Goal: Information Seeking & Learning: Learn about a topic

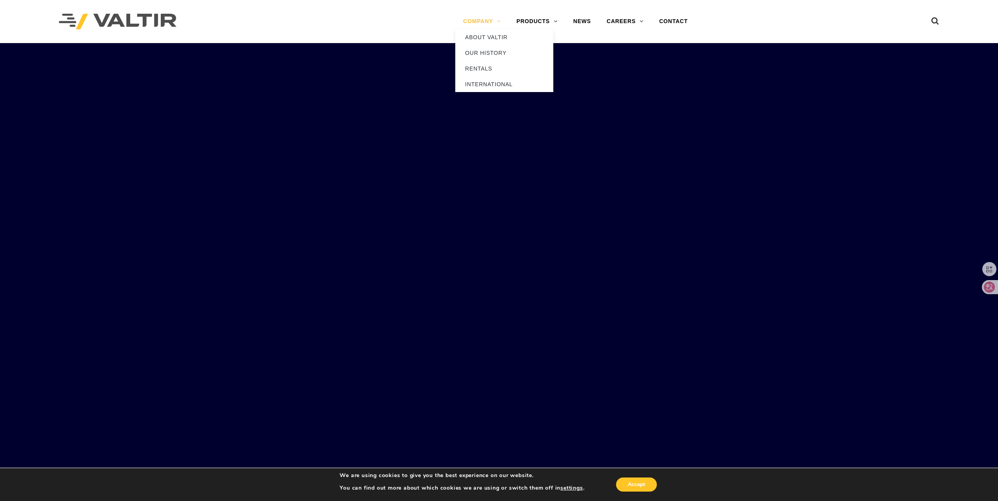
click at [485, 22] on link "COMPANY" at bounding box center [481, 22] width 53 height 16
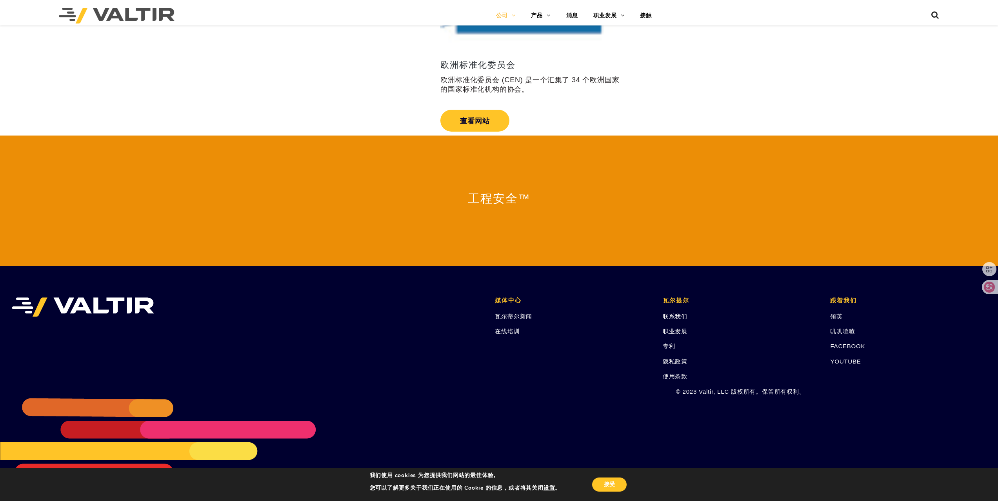
scroll to position [1478, 0]
click at [675, 316] on font "联系我们" at bounding box center [675, 316] width 25 height 7
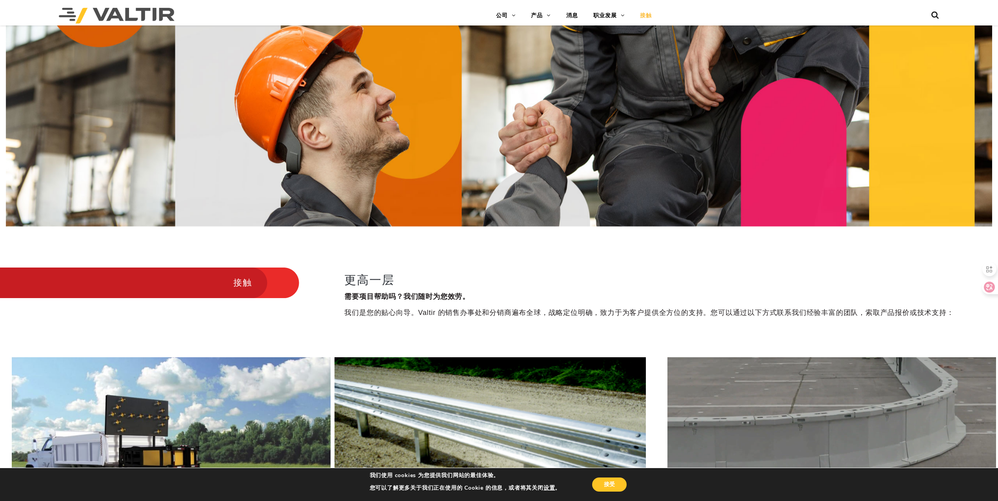
scroll to position [274, 0]
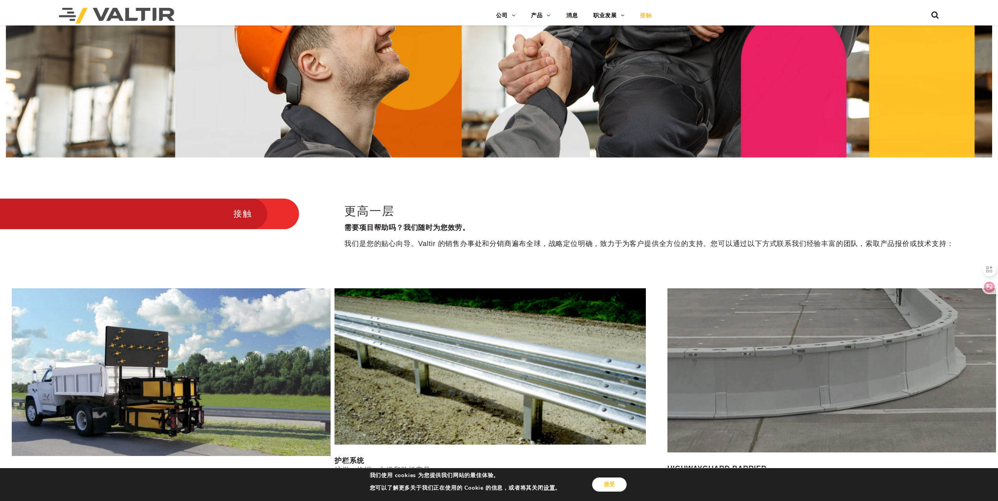
click at [614, 488] on font "接受" at bounding box center [609, 484] width 11 height 7
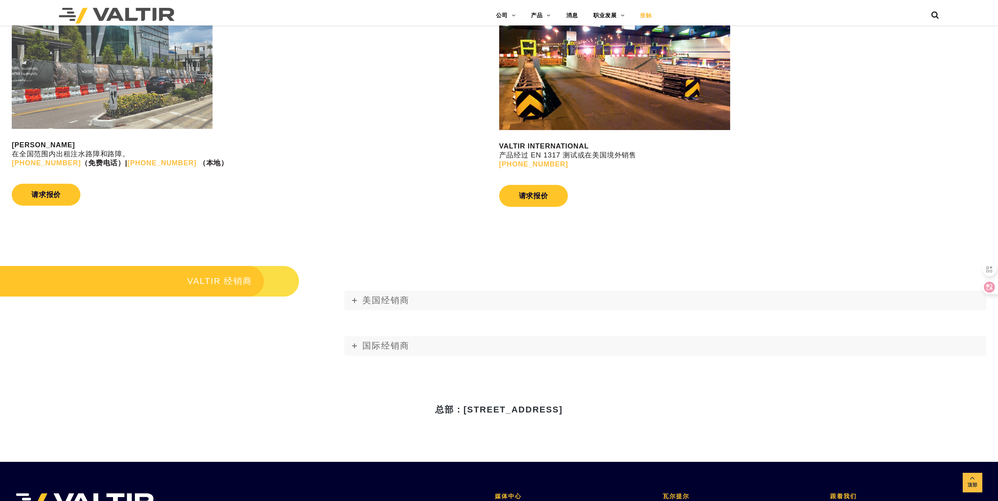
scroll to position [1057, 0]
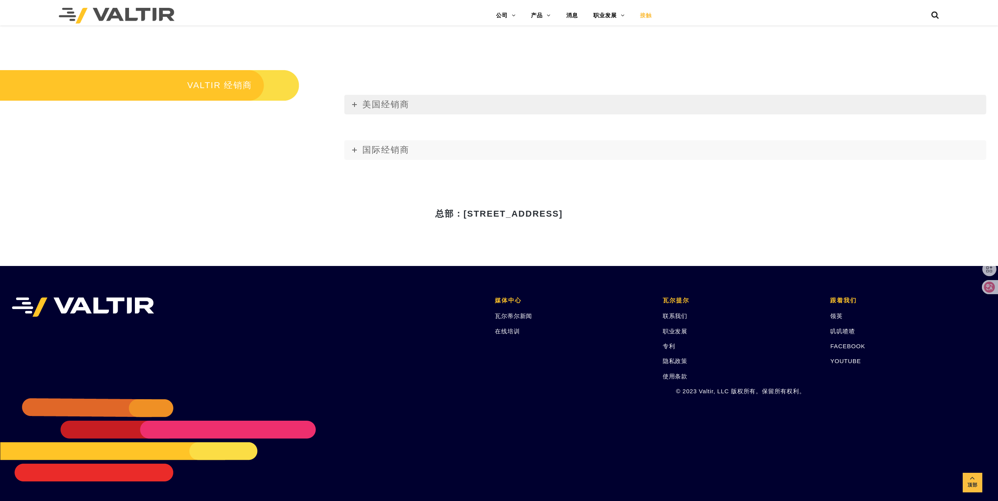
click at [354, 104] on icon at bounding box center [354, 104] width 5 height 5
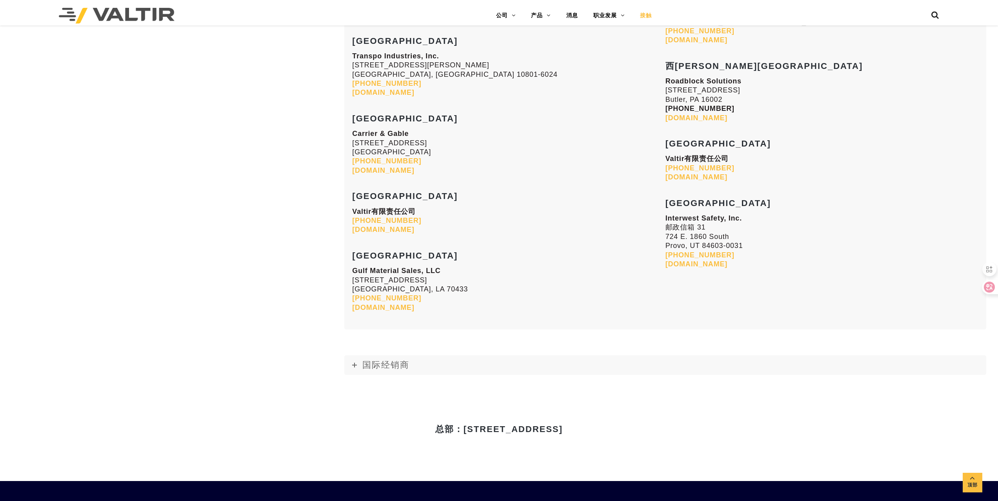
scroll to position [3409, 0]
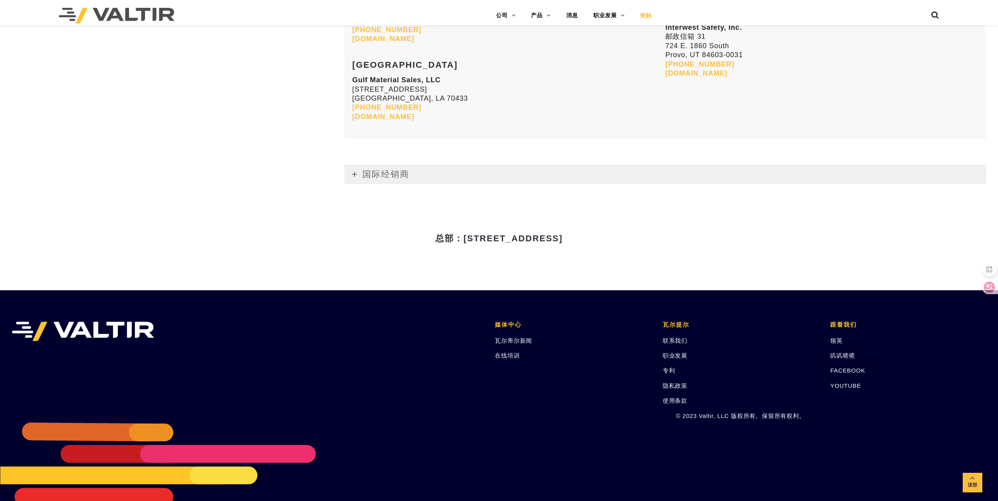
click at [351, 176] on link "国际经销商" at bounding box center [665, 175] width 642 height 20
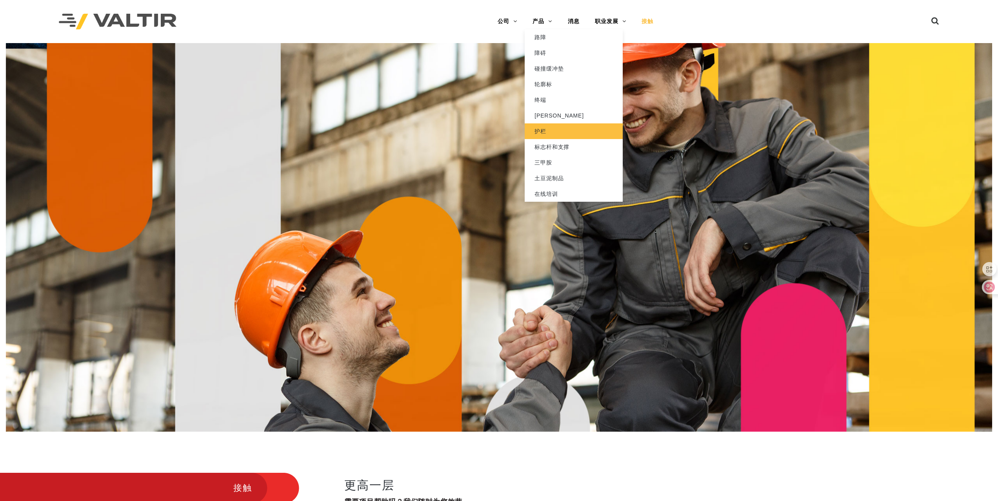
click at [547, 133] on link "护栏" at bounding box center [574, 132] width 98 height 16
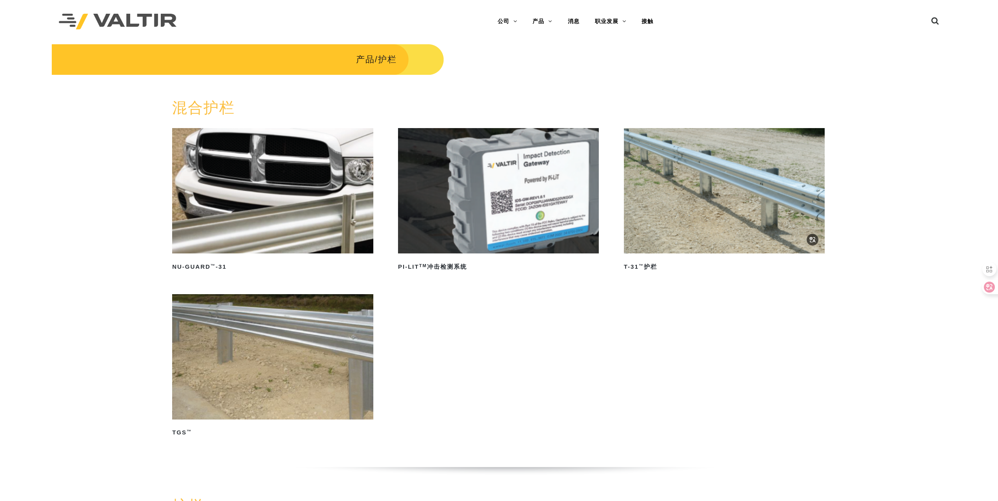
click at [792, 192] on img at bounding box center [724, 190] width 201 height 125
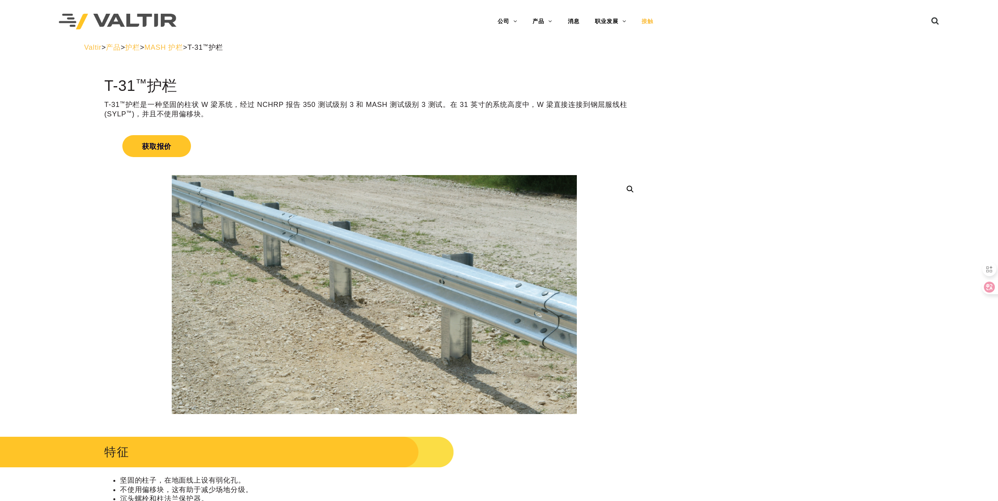
click at [650, 22] on font "接触" at bounding box center [647, 21] width 12 height 6
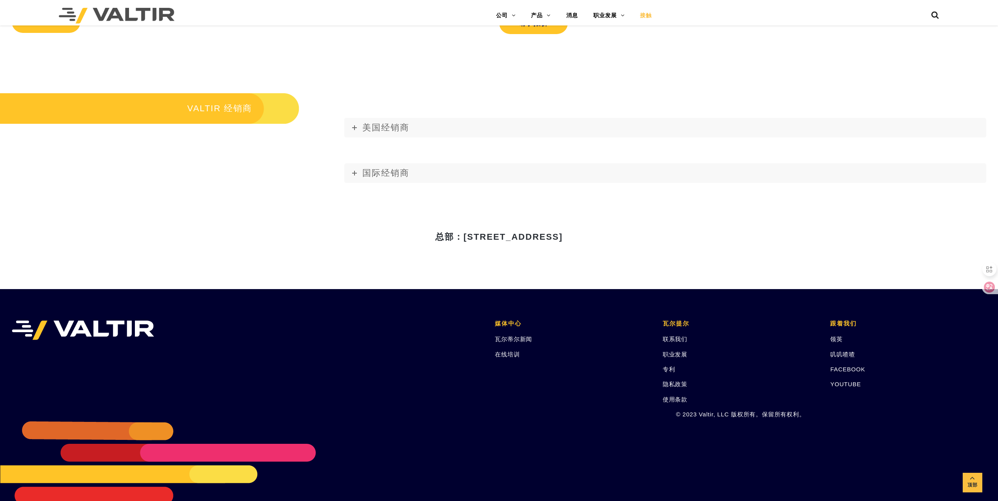
scroll to position [1057, 0]
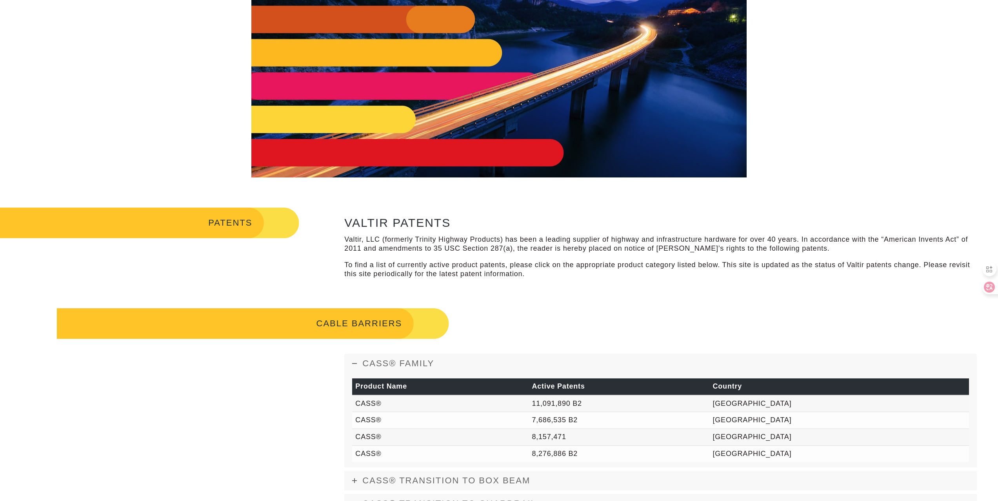
scroll to position [118, 0]
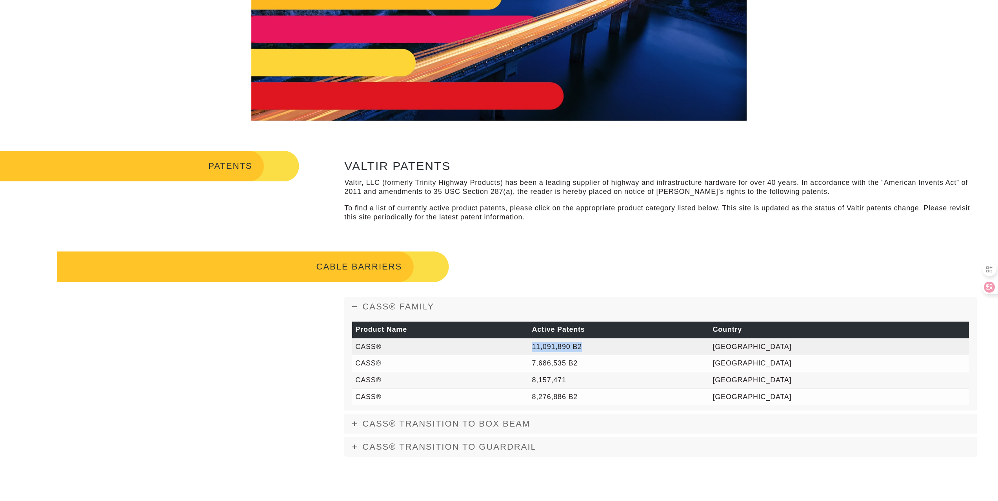
drag, startPoint x: 592, startPoint y: 344, endPoint x: 646, endPoint y: 348, distance: 53.5
click at [646, 348] on td "11,091,890 B2" at bounding box center [619, 347] width 181 height 17
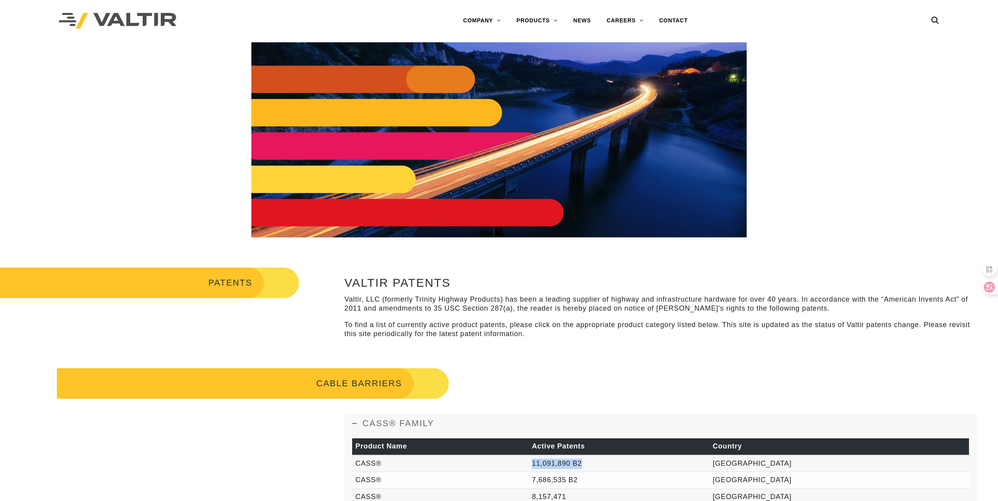
scroll to position [0, 0]
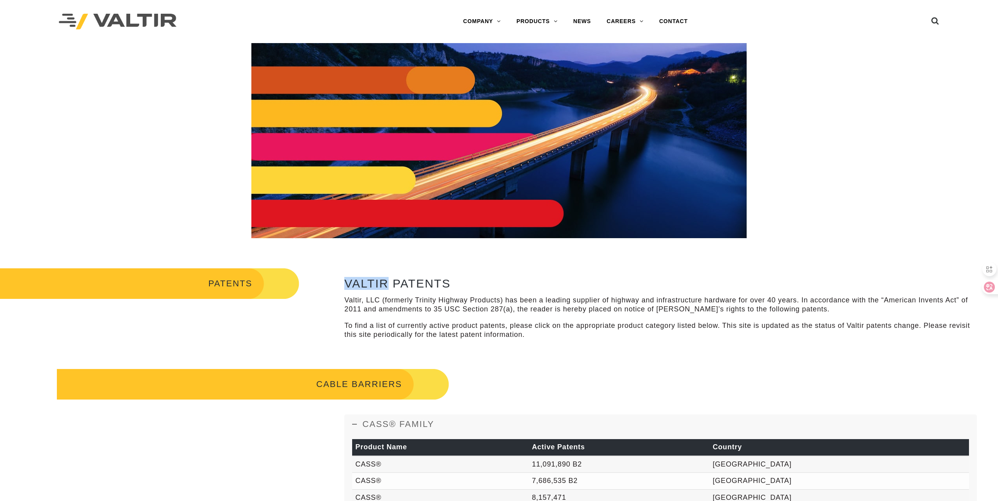
drag, startPoint x: 386, startPoint y: 283, endPoint x: 347, endPoint y: 288, distance: 39.9
click at [347, 288] on h2 "VALTIR PATENTS" at bounding box center [660, 283] width 632 height 13
copy h2 "VALTIR"
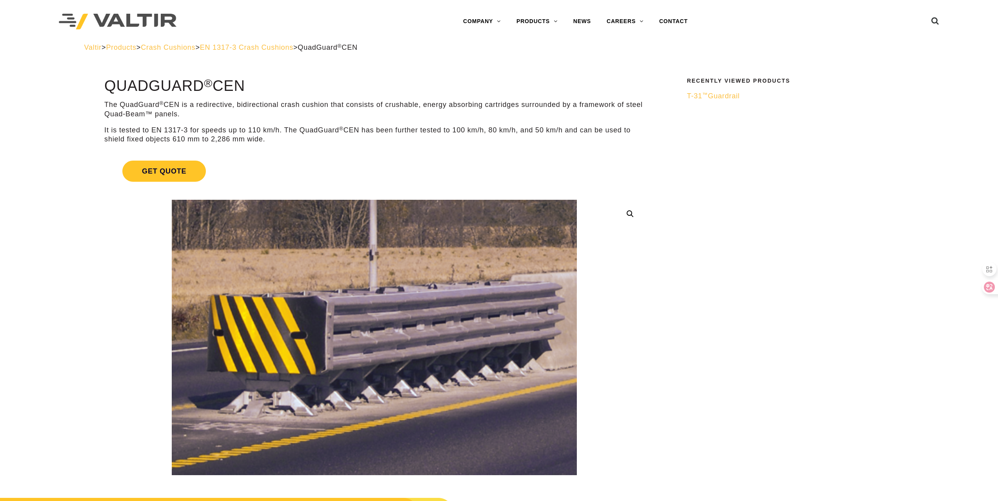
drag, startPoint x: 107, startPoint y: 84, endPoint x: 254, endPoint y: 81, distance: 147.1
click at [254, 81] on h1 "QuadGuard ® CEN" at bounding box center [374, 86] width 540 height 16
copy h1 "QuadGuard ® CEN"
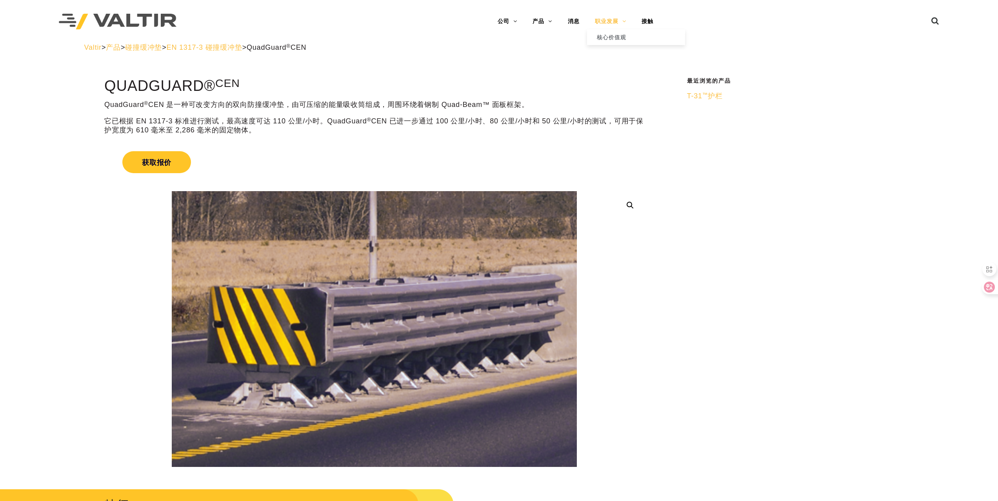
click at [617, 24] on font "职业发展" at bounding box center [606, 21] width 23 height 6
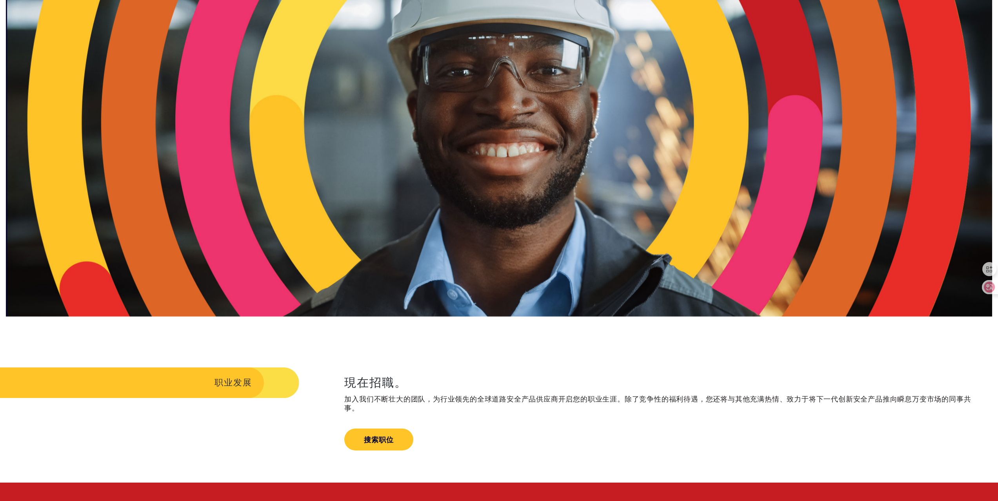
scroll to position [118, 0]
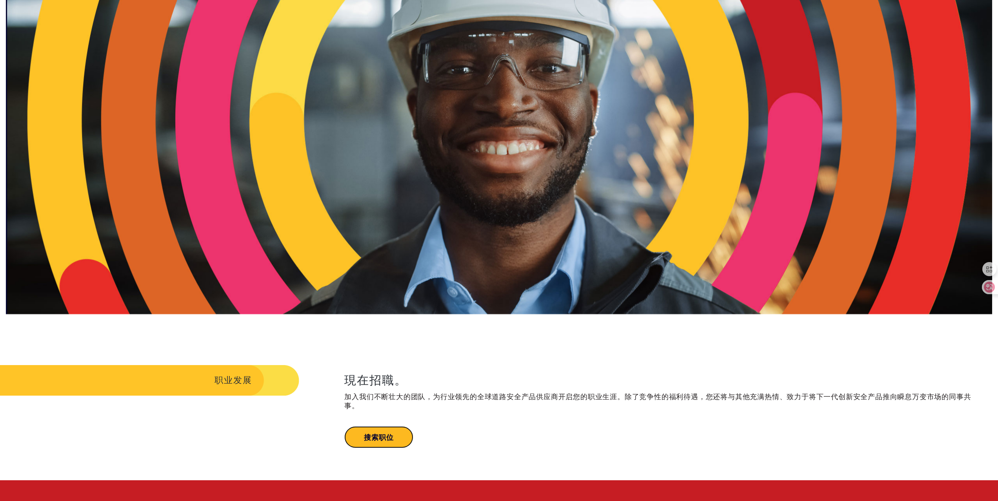
click at [379, 442] on font "搜索职位" at bounding box center [378, 438] width 29 height 8
